Goal: Task Accomplishment & Management: Use online tool/utility

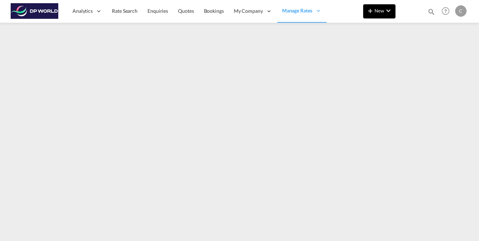
click at [386, 8] on md-icon "icon-chevron-down" at bounding box center [388, 10] width 9 height 9
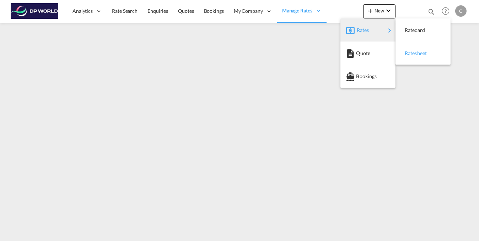
click at [412, 53] on span "Ratesheet" at bounding box center [409, 53] width 8 height 14
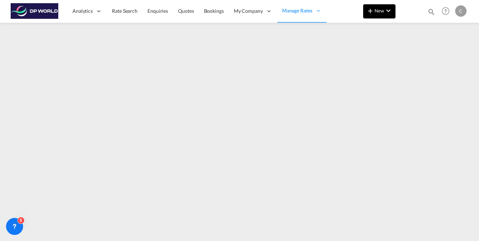
click at [390, 6] on md-icon "icon-chevron-down" at bounding box center [388, 10] width 9 height 9
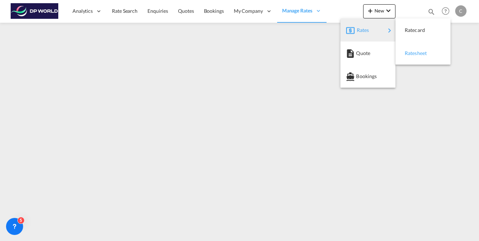
click at [412, 55] on span "Ratesheet" at bounding box center [409, 53] width 8 height 14
